Goal: Task Accomplishment & Management: Use online tool/utility

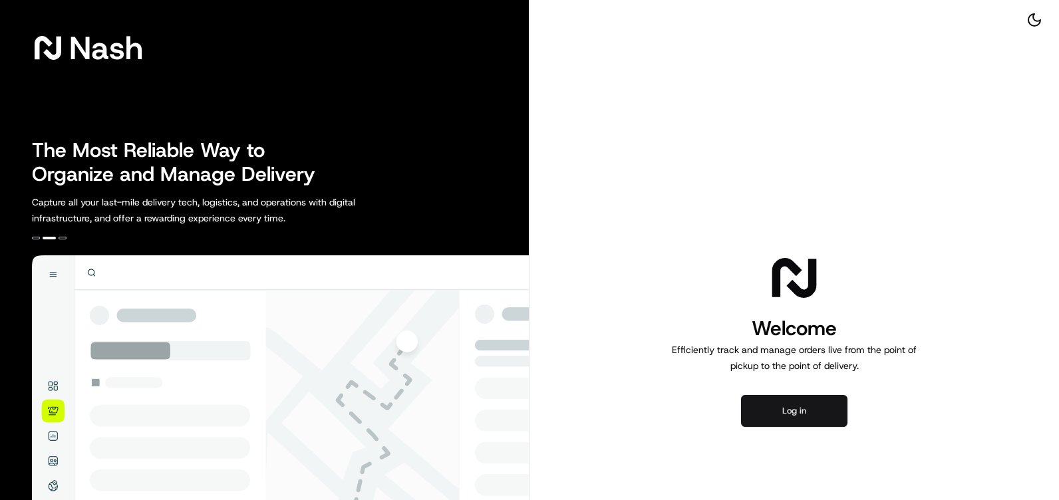
click at [788, 414] on button "Log in" at bounding box center [794, 411] width 106 height 32
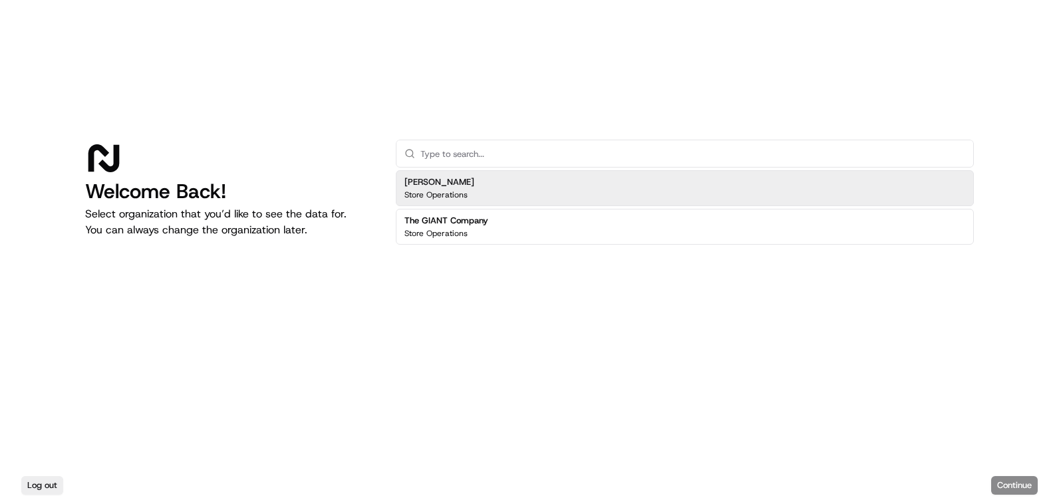
click at [433, 190] on p "Store Operations" at bounding box center [436, 195] width 63 height 11
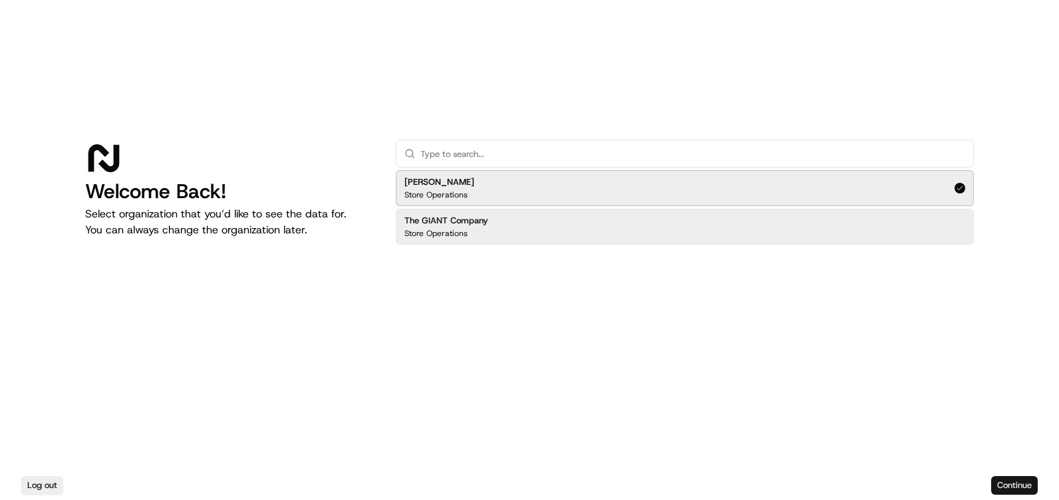
click at [1014, 487] on button "Continue" at bounding box center [1014, 485] width 47 height 19
